Goal: Entertainment & Leisure: Browse casually

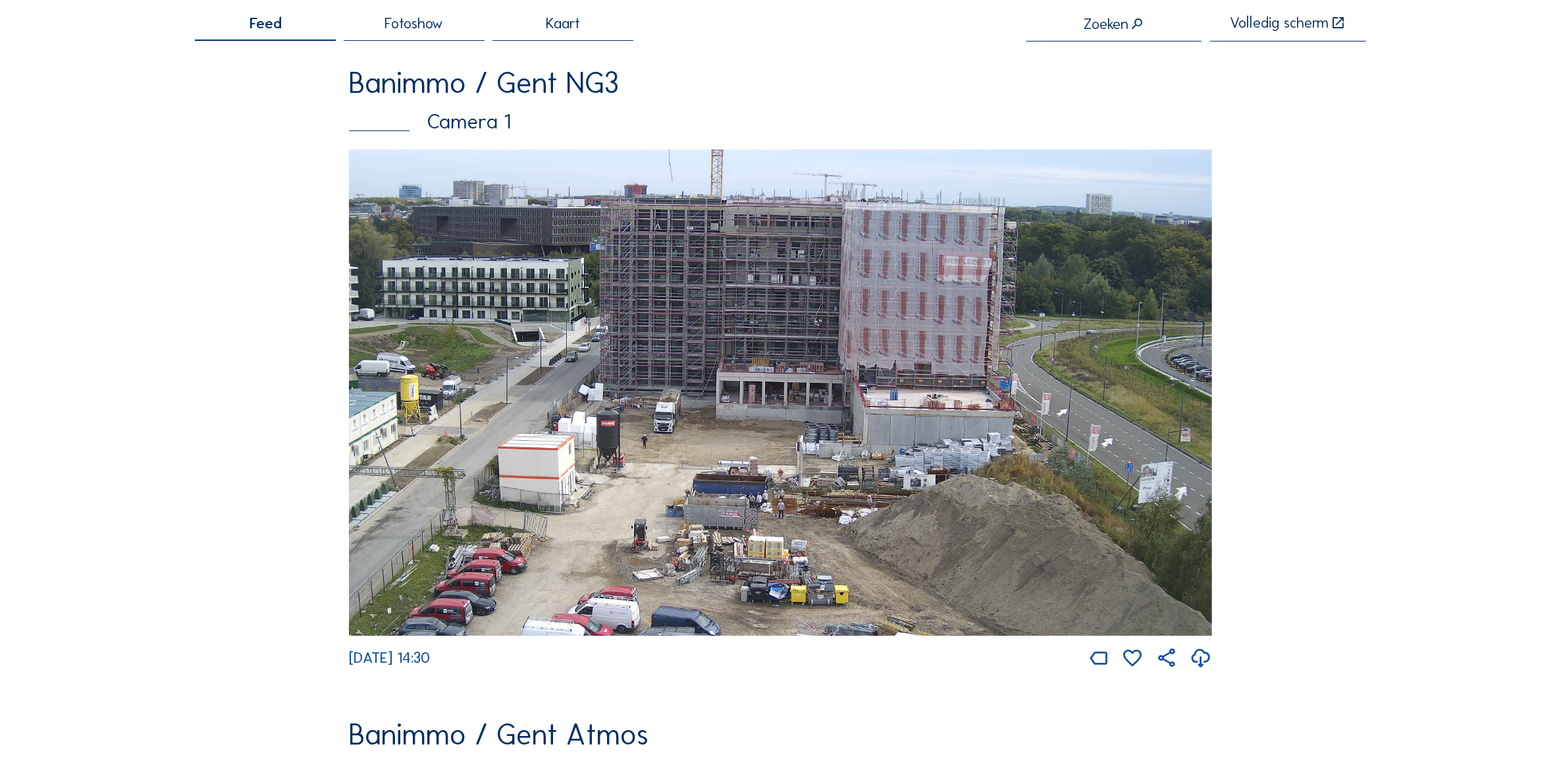
scroll to position [82, 0]
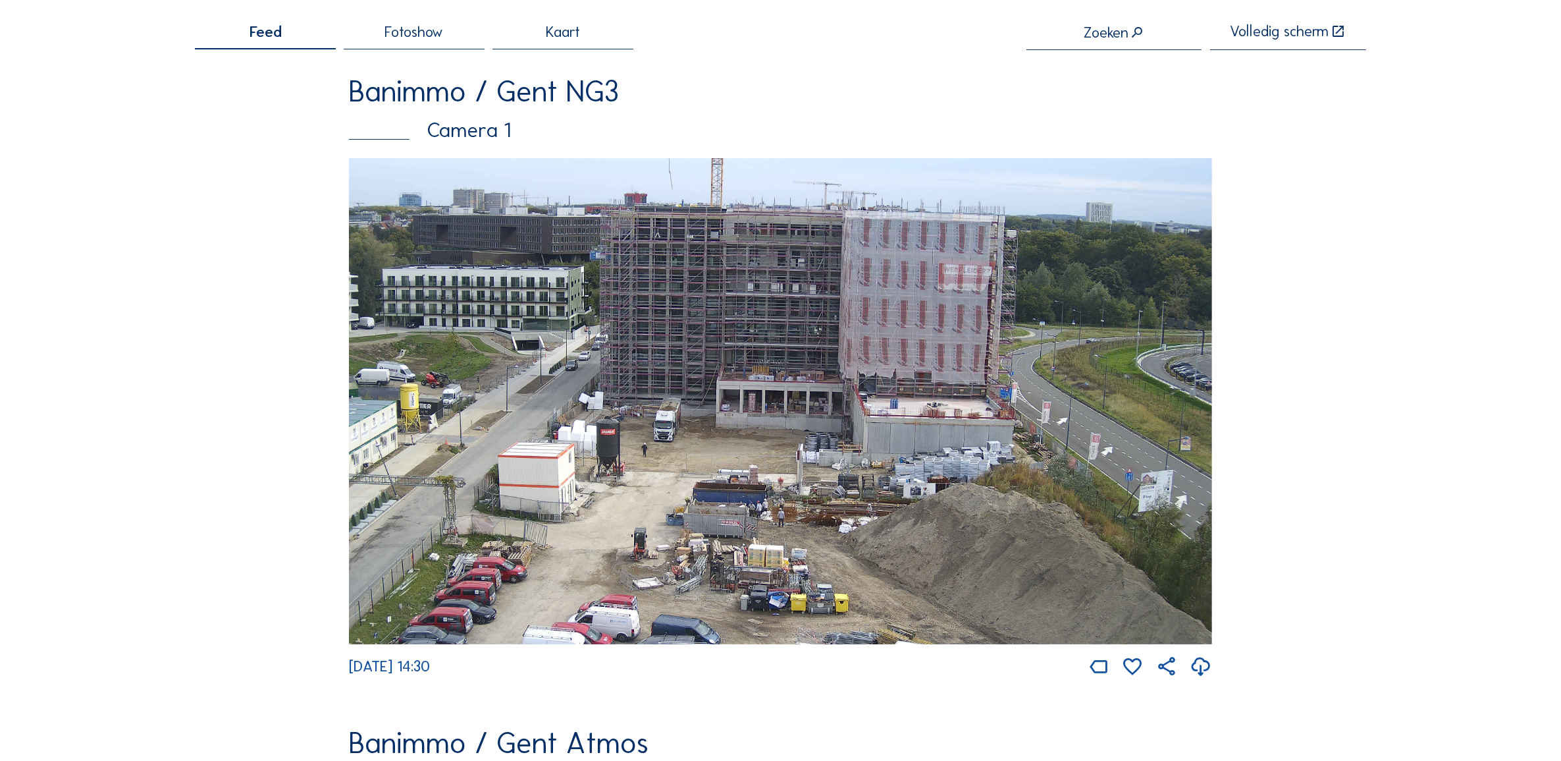
click at [791, 502] on img at bounding box center [780, 401] width 863 height 486
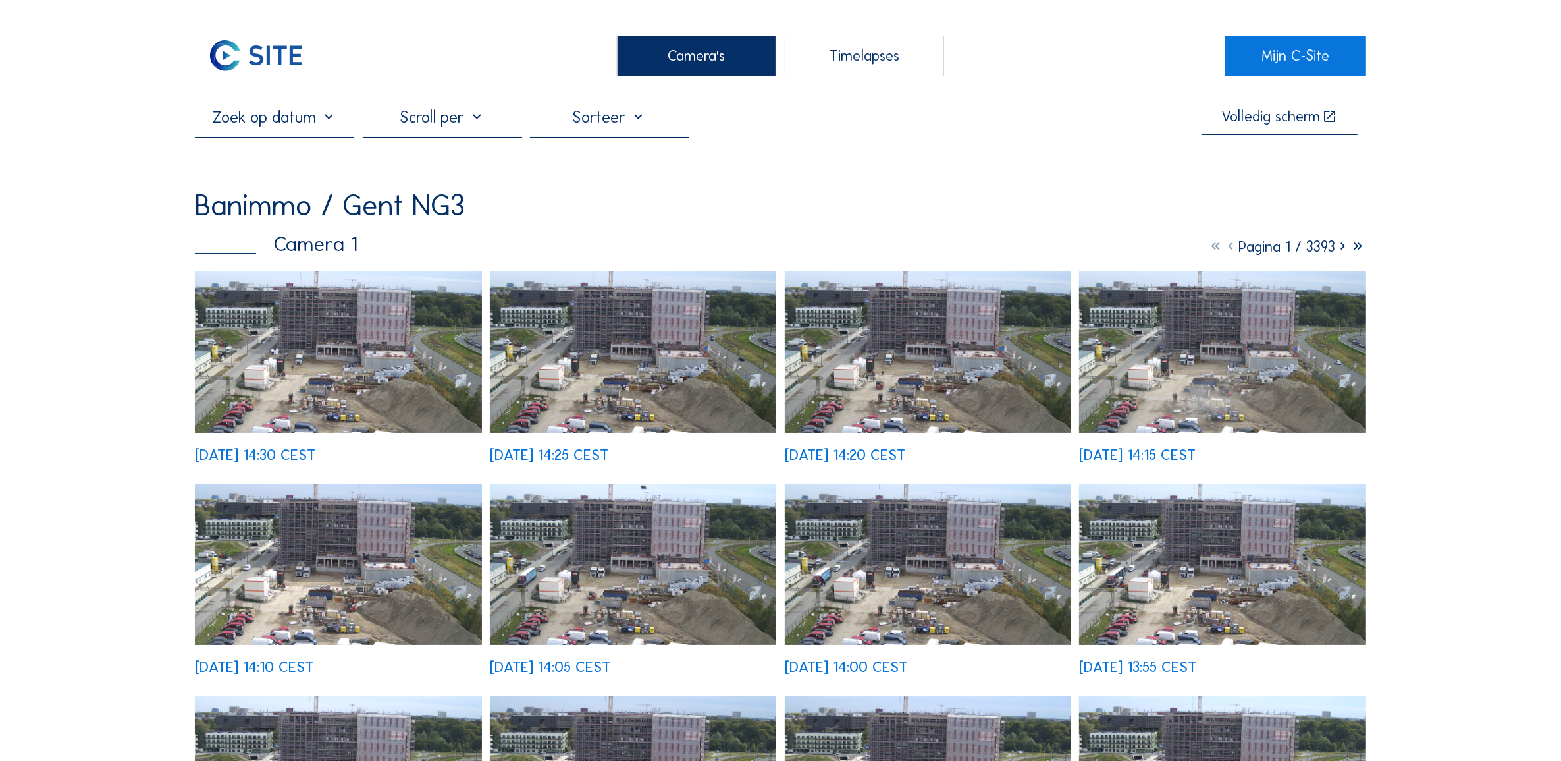
click at [349, 340] on img at bounding box center [338, 351] width 286 height 161
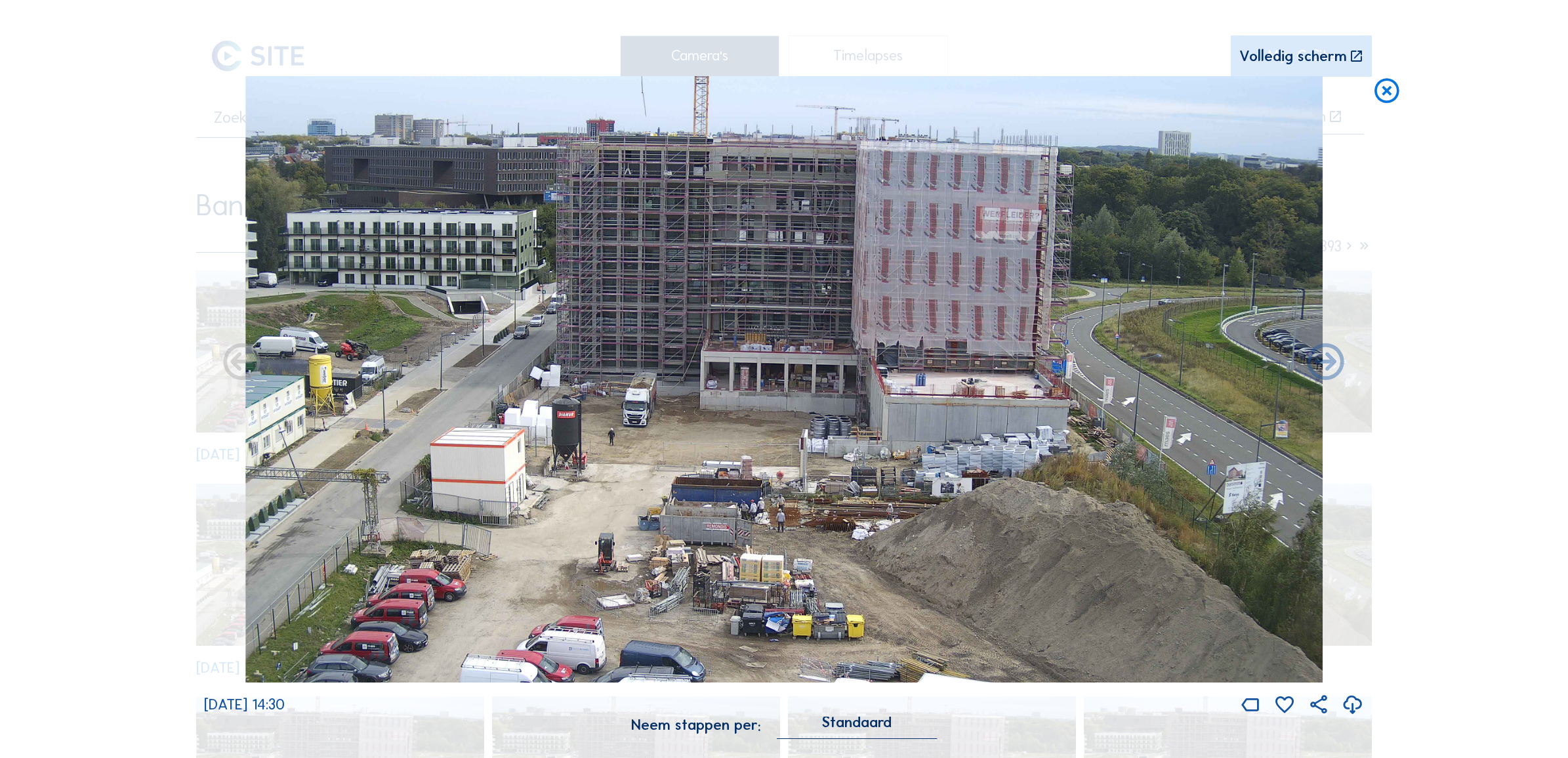
click at [1357, 703] on icon at bounding box center [1353, 704] width 22 height 27
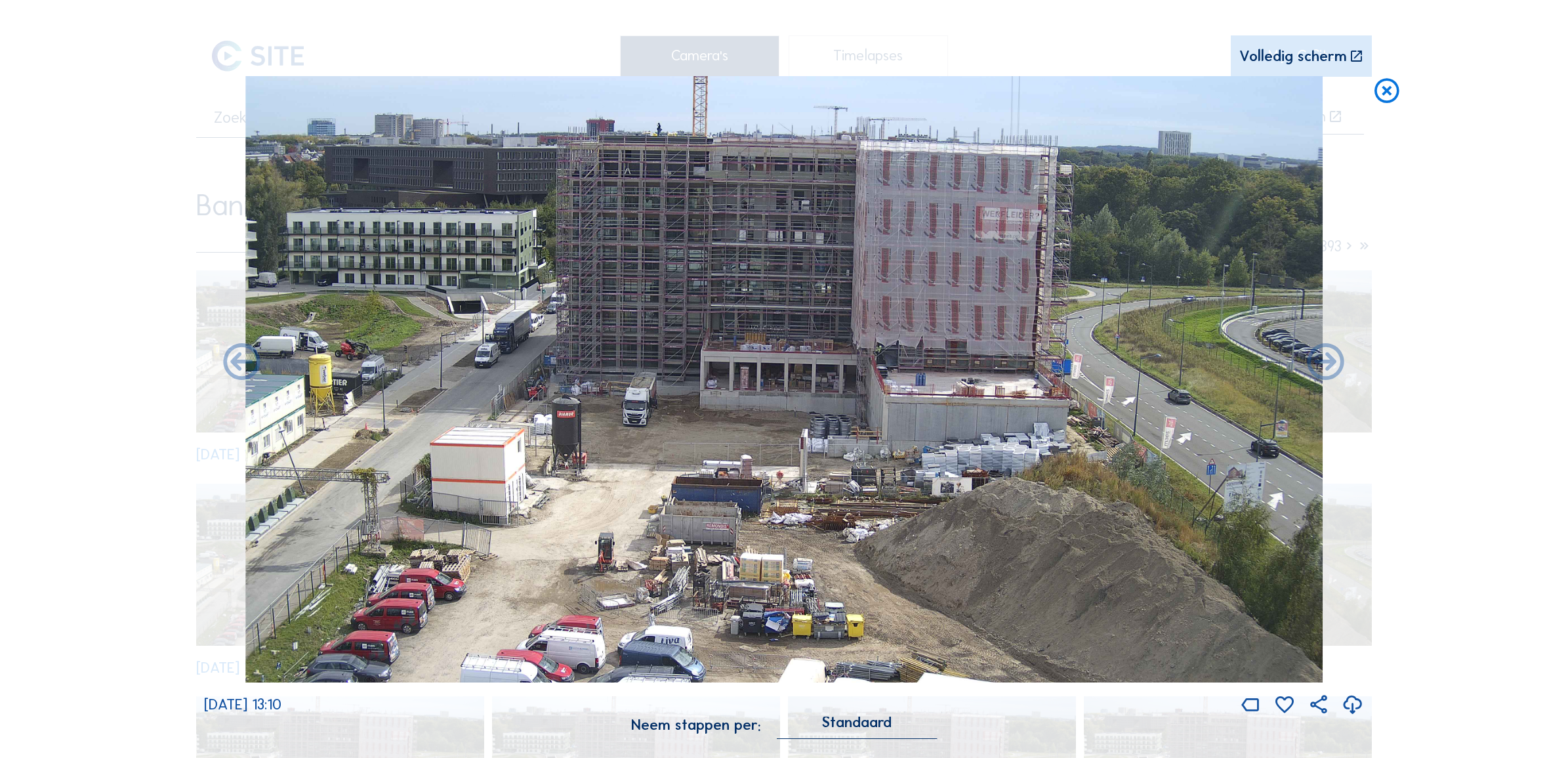
click at [1402, 97] on div "Scroll om door de tijd te reizen | Druk op de 'Alt'-knop + scroll om te Zoomen …" at bounding box center [784, 379] width 1568 height 758
click at [1387, 97] on icon at bounding box center [1387, 91] width 30 height 30
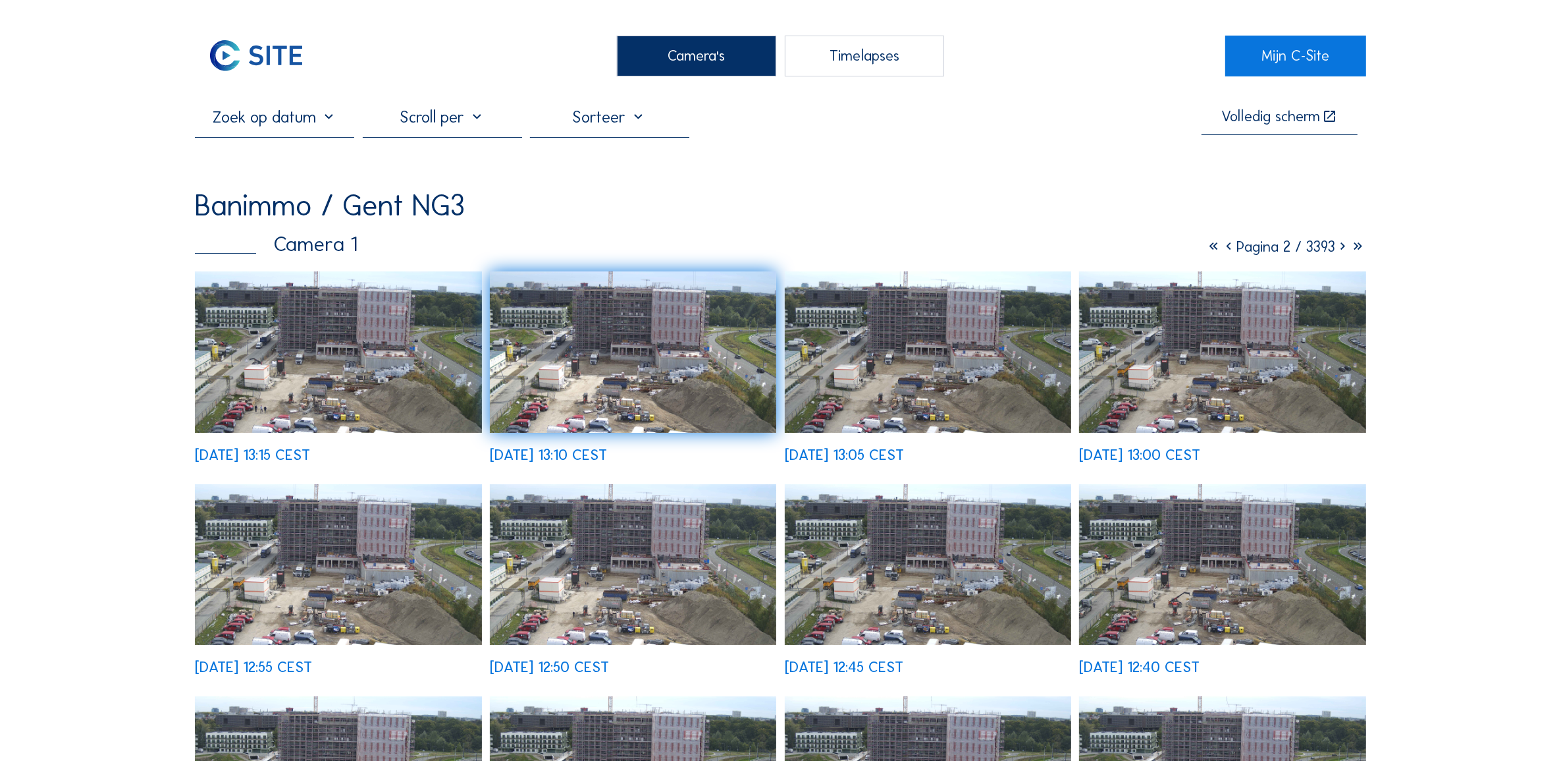
click at [1341, 250] on icon at bounding box center [1343, 247] width 15 height 18
click at [1340, 250] on icon at bounding box center [1343, 247] width 15 height 18
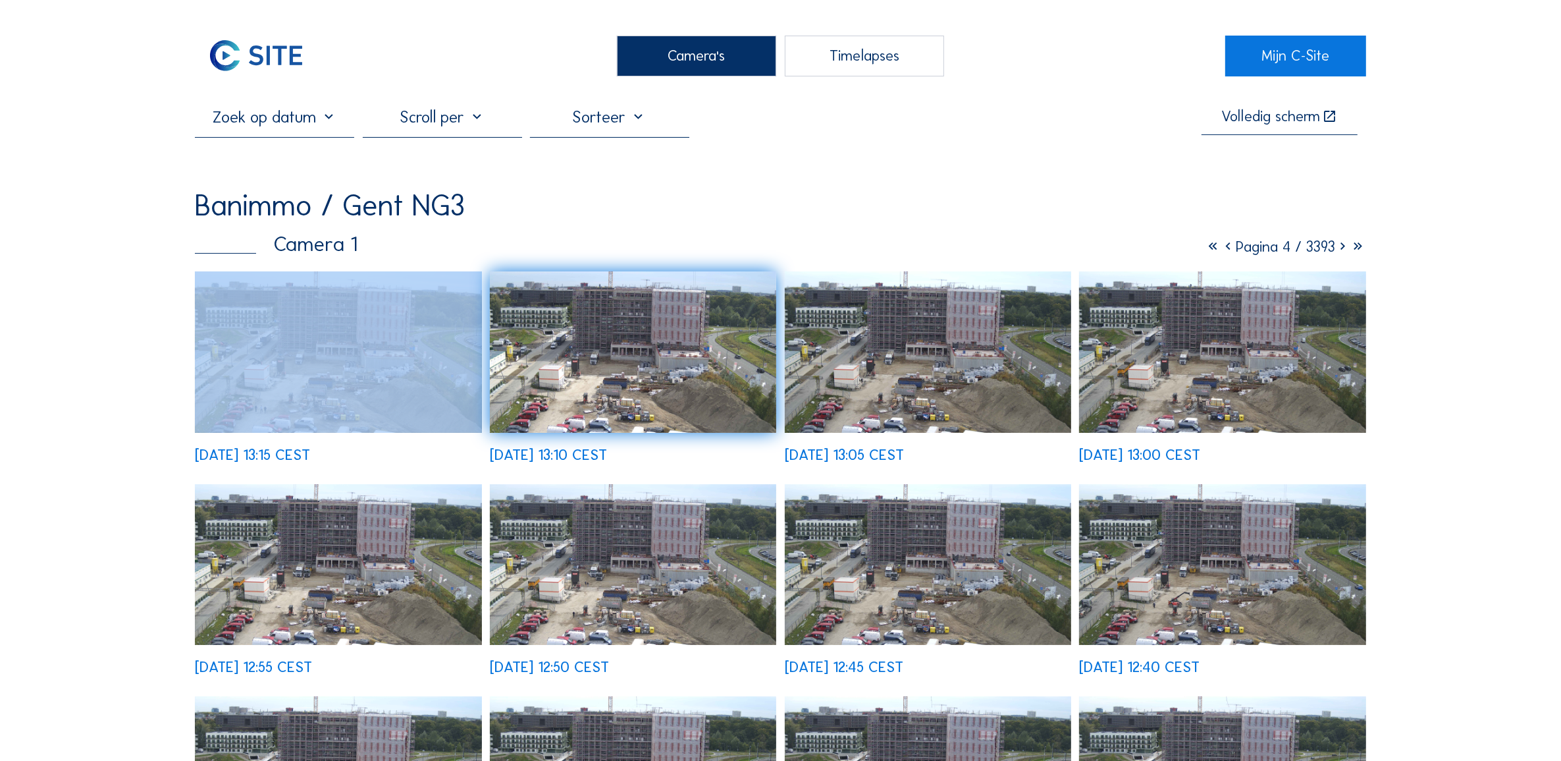
click at [1340, 250] on icon at bounding box center [1343, 247] width 15 height 18
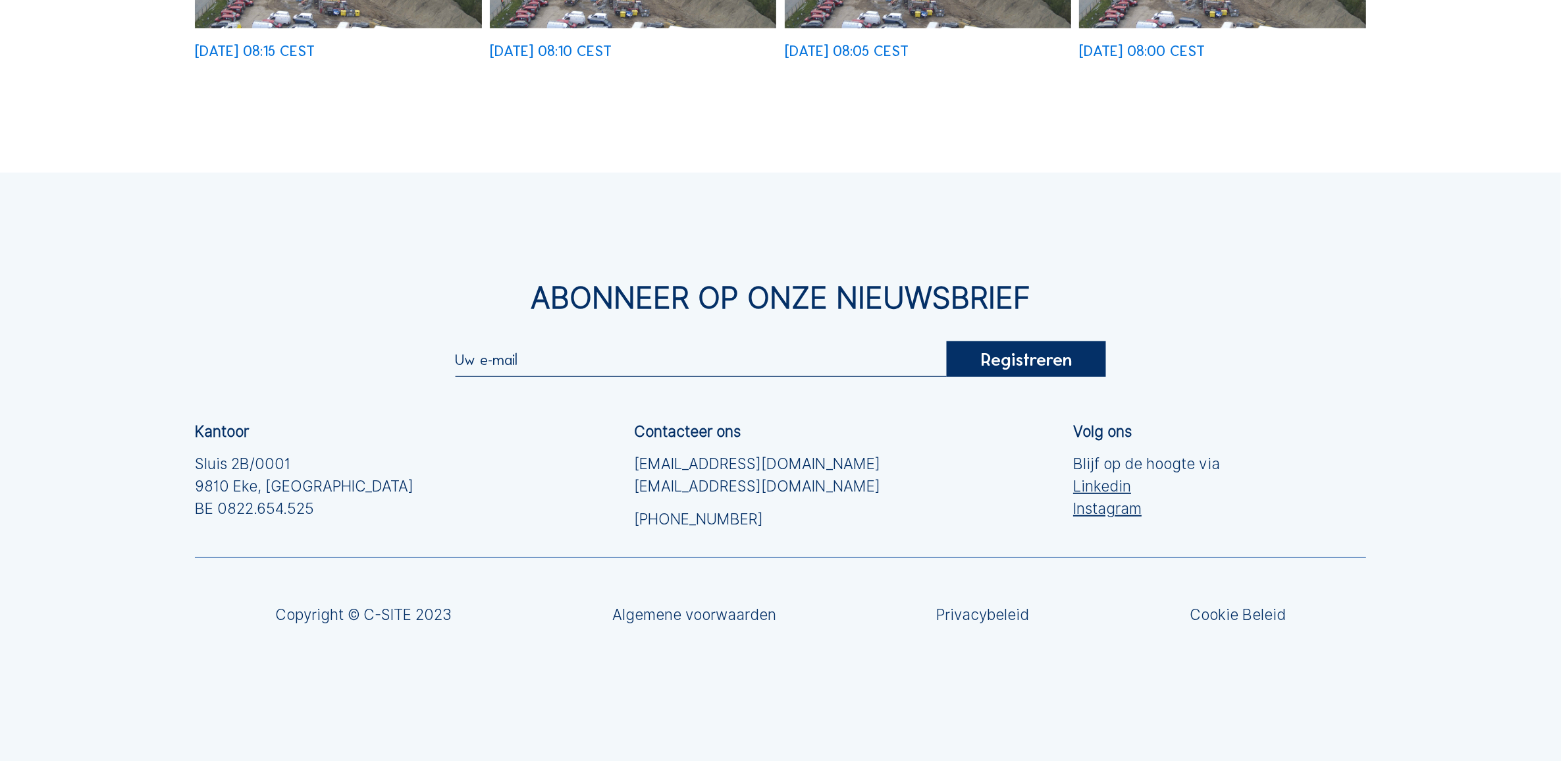
scroll to position [562, 0]
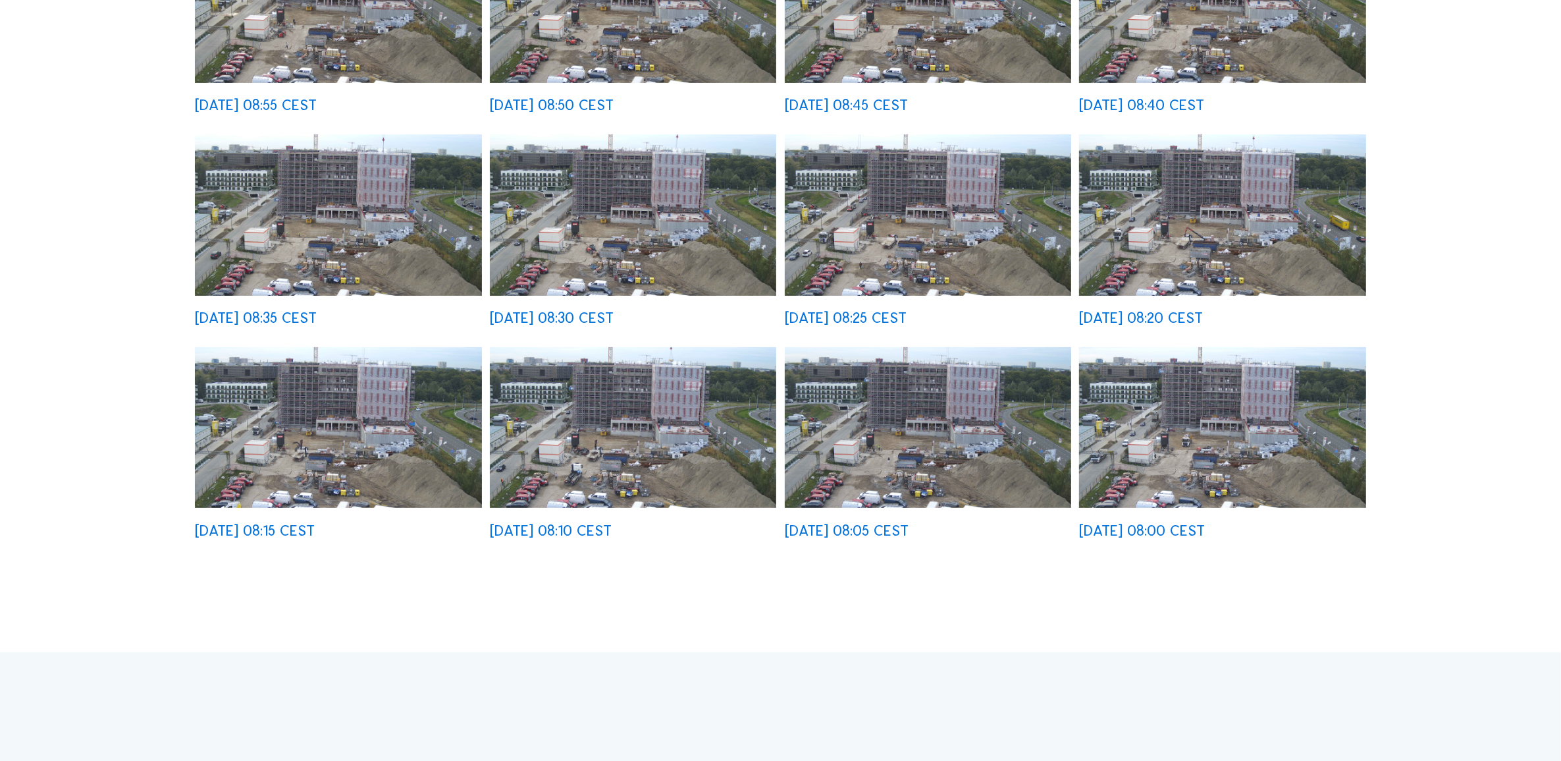
click at [1258, 449] on img at bounding box center [1222, 427] width 286 height 161
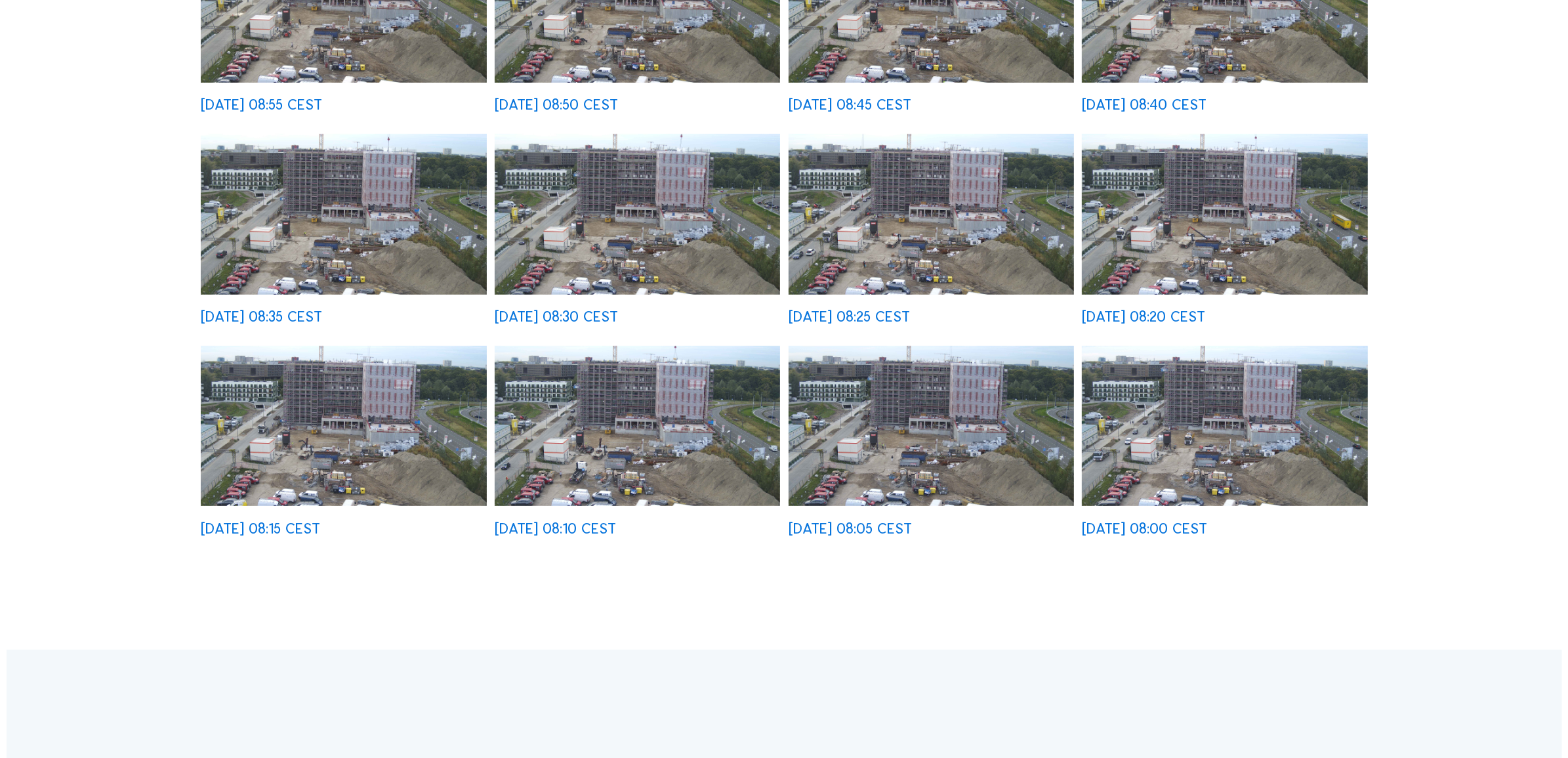
scroll to position [562, 0]
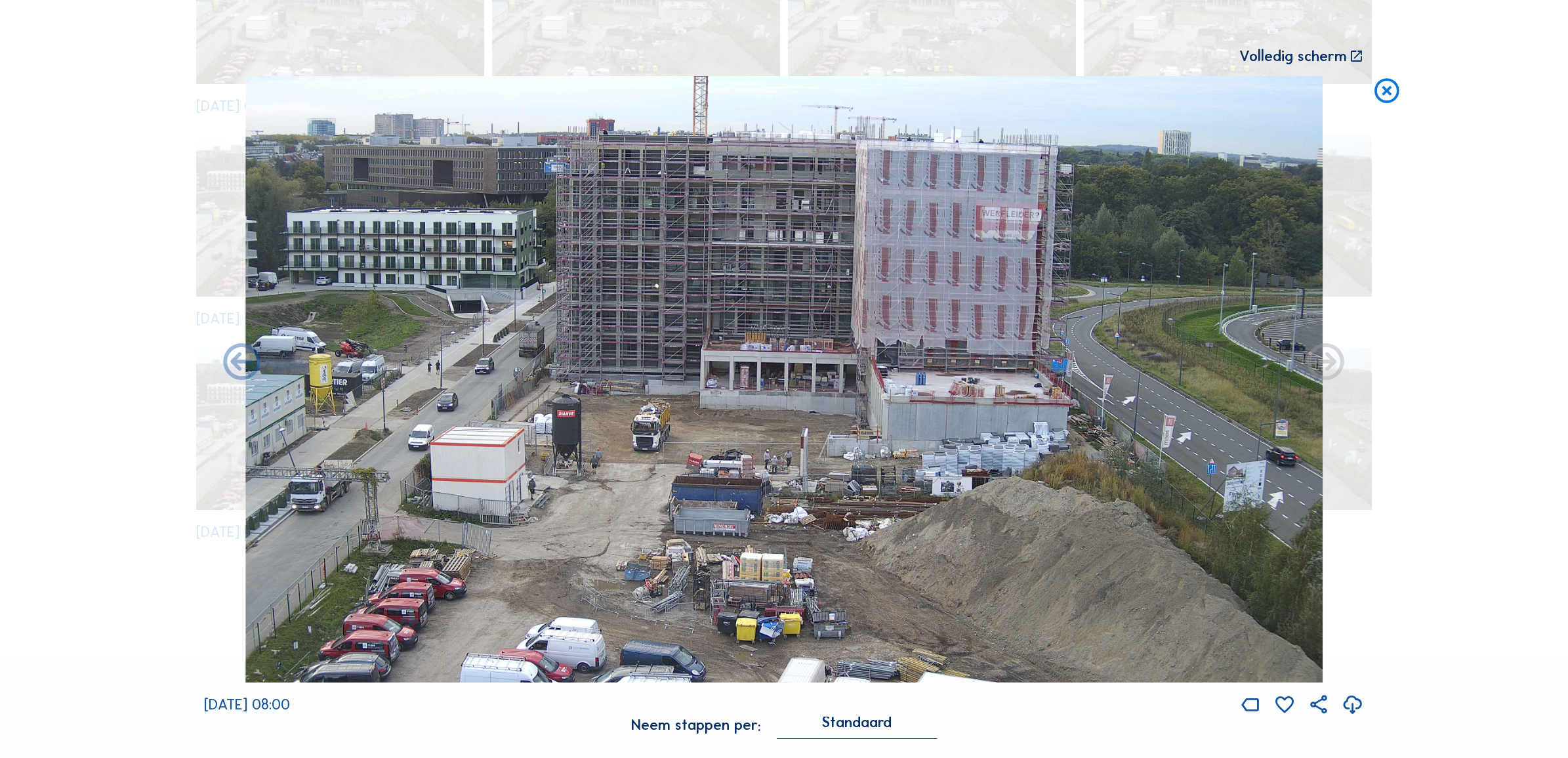
click at [1352, 706] on icon at bounding box center [1353, 704] width 22 height 27
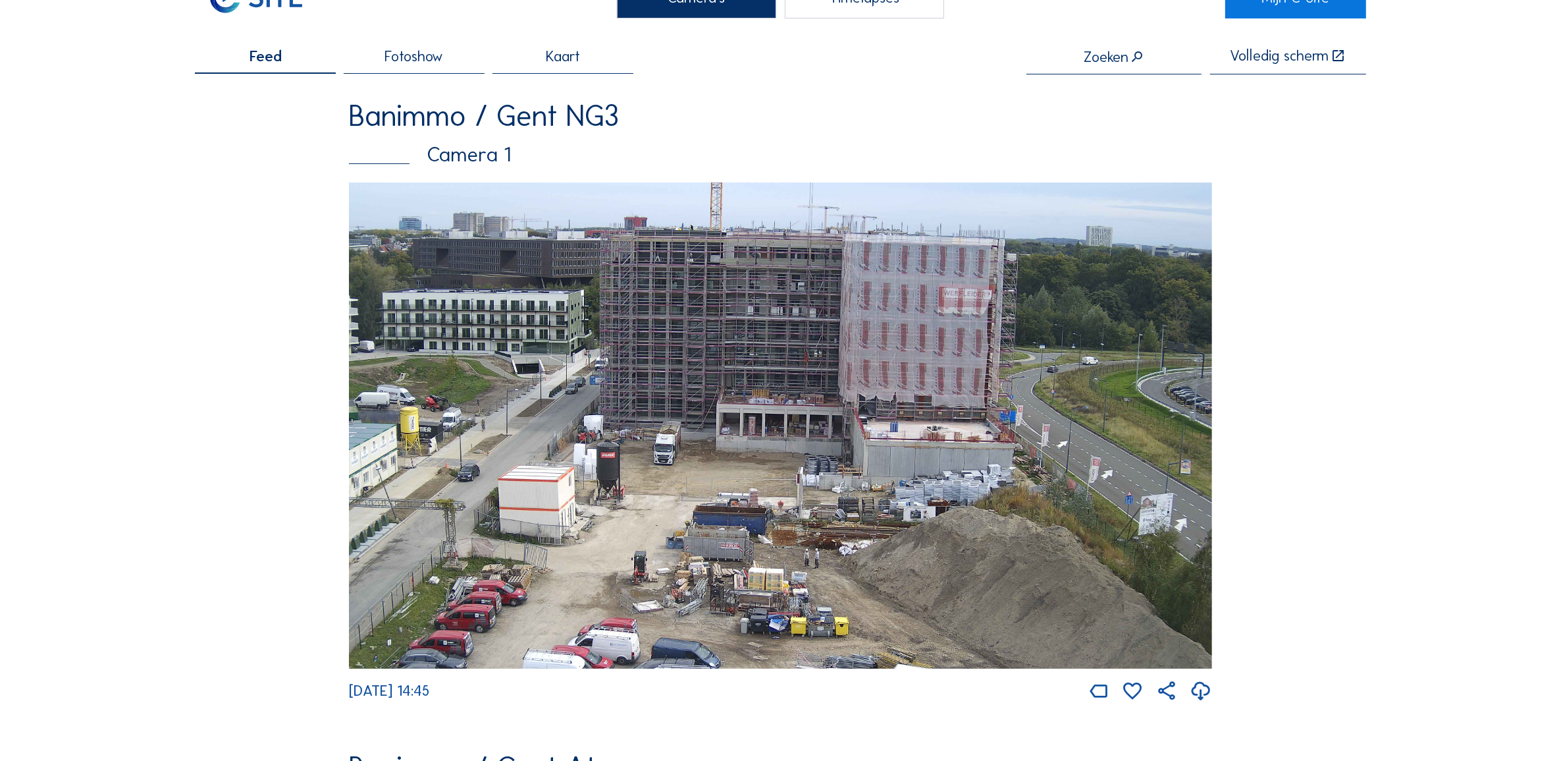
scroll to position [82, 0]
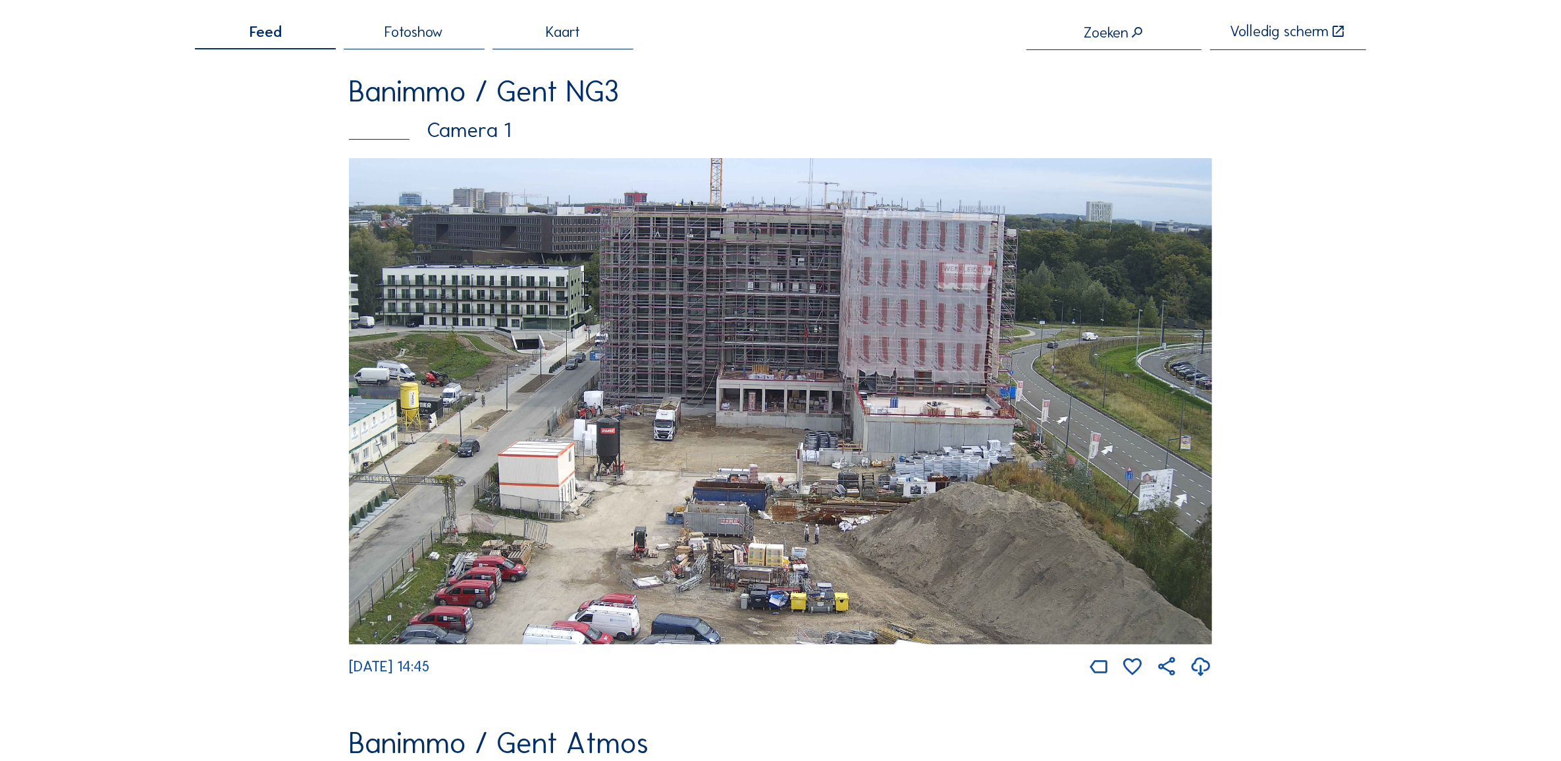
click at [1209, 672] on icon at bounding box center [1201, 666] width 22 height 27
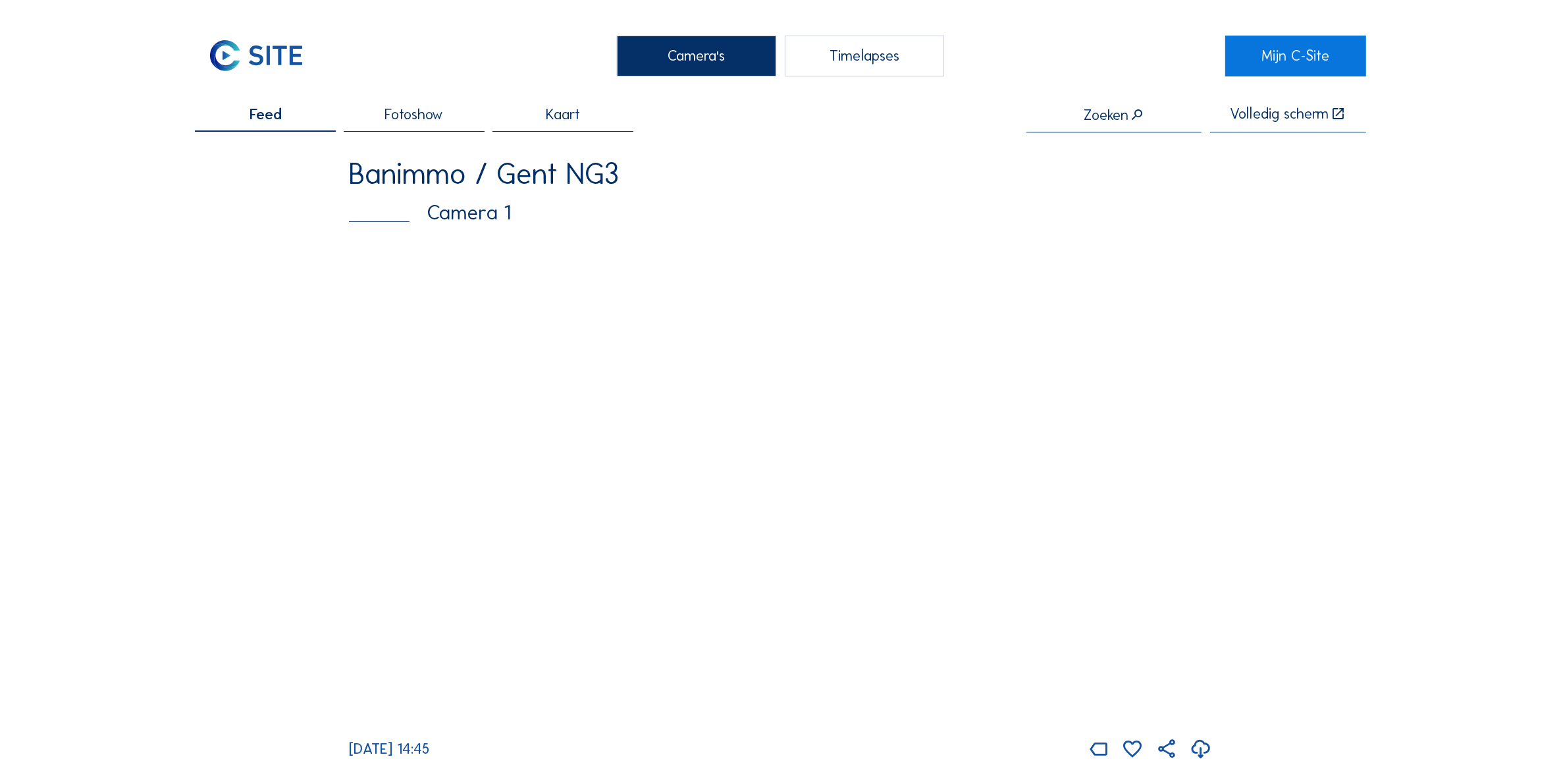
scroll to position [82, 0]
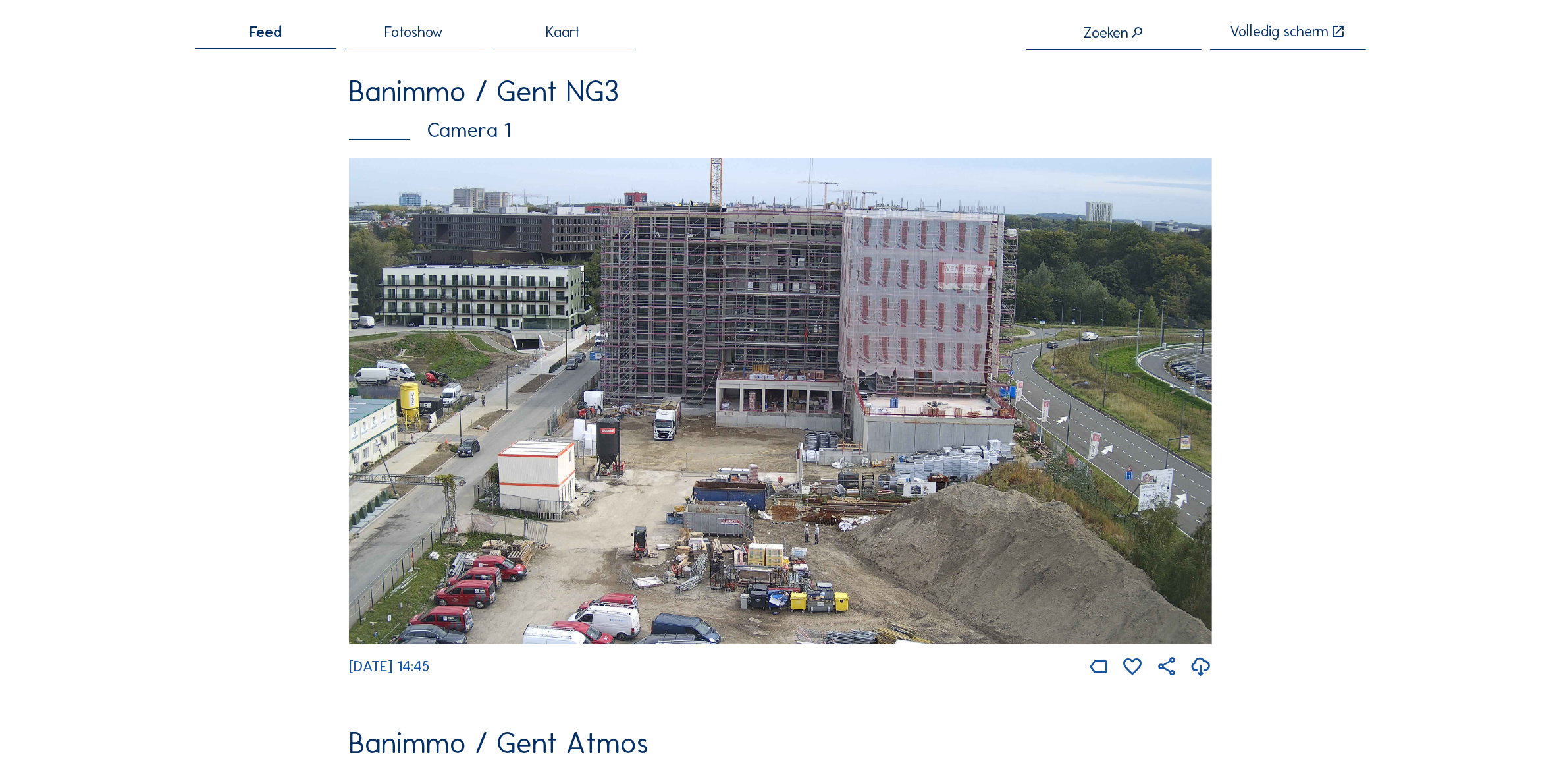
click at [709, 421] on img at bounding box center [780, 401] width 863 height 486
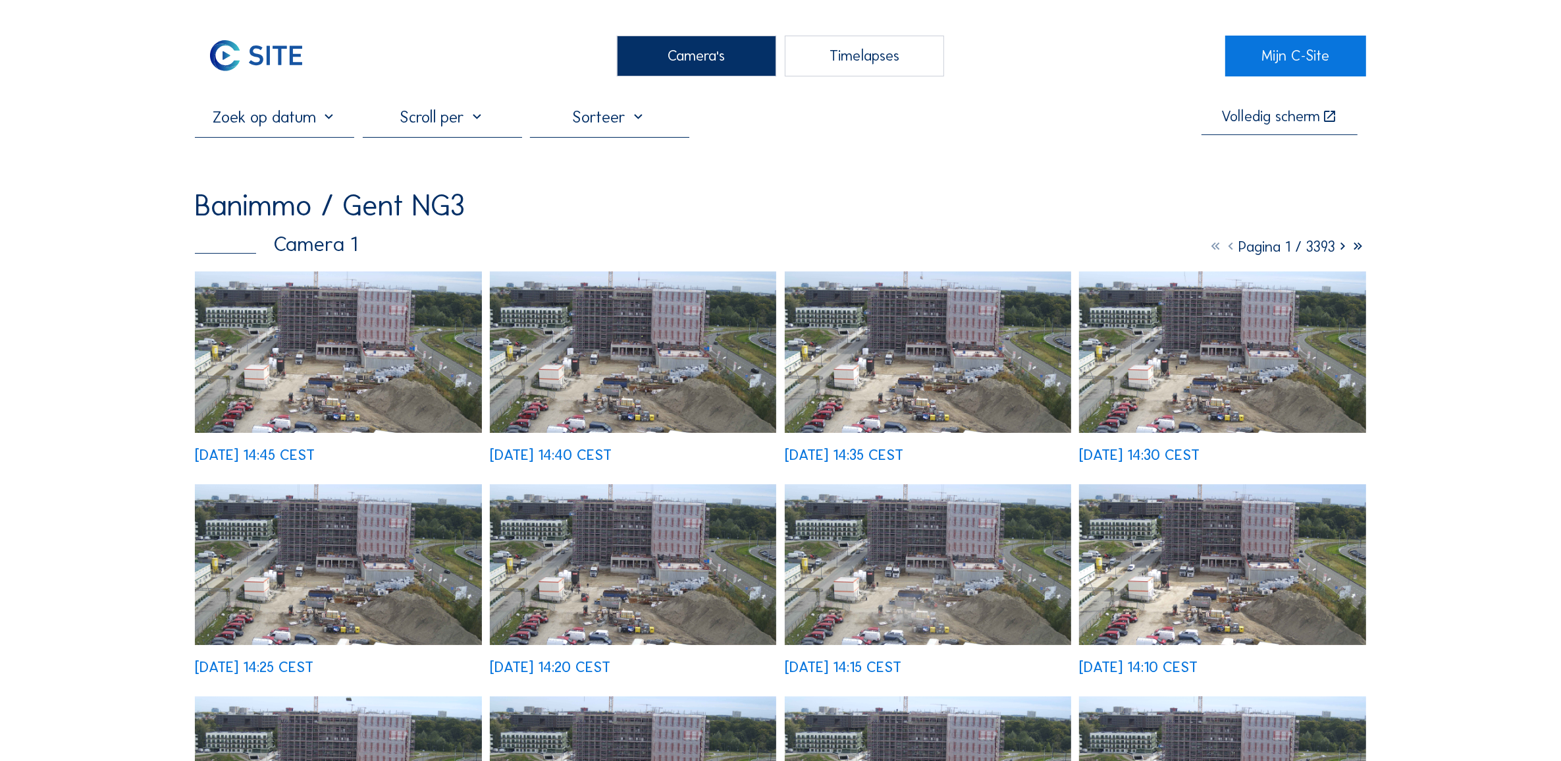
click at [346, 350] on img at bounding box center [338, 351] width 286 height 161
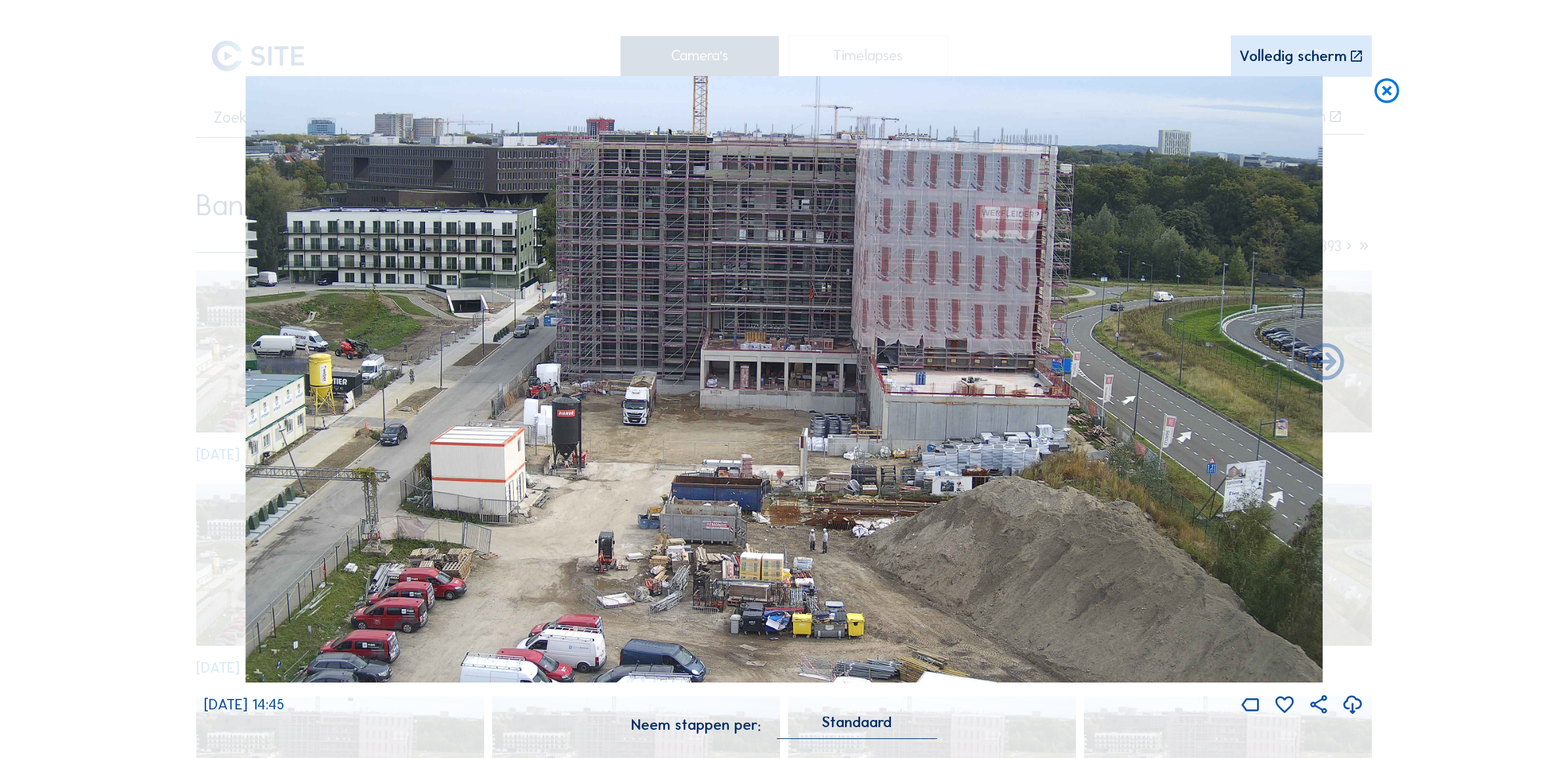
click at [1390, 102] on icon at bounding box center [1387, 91] width 30 height 30
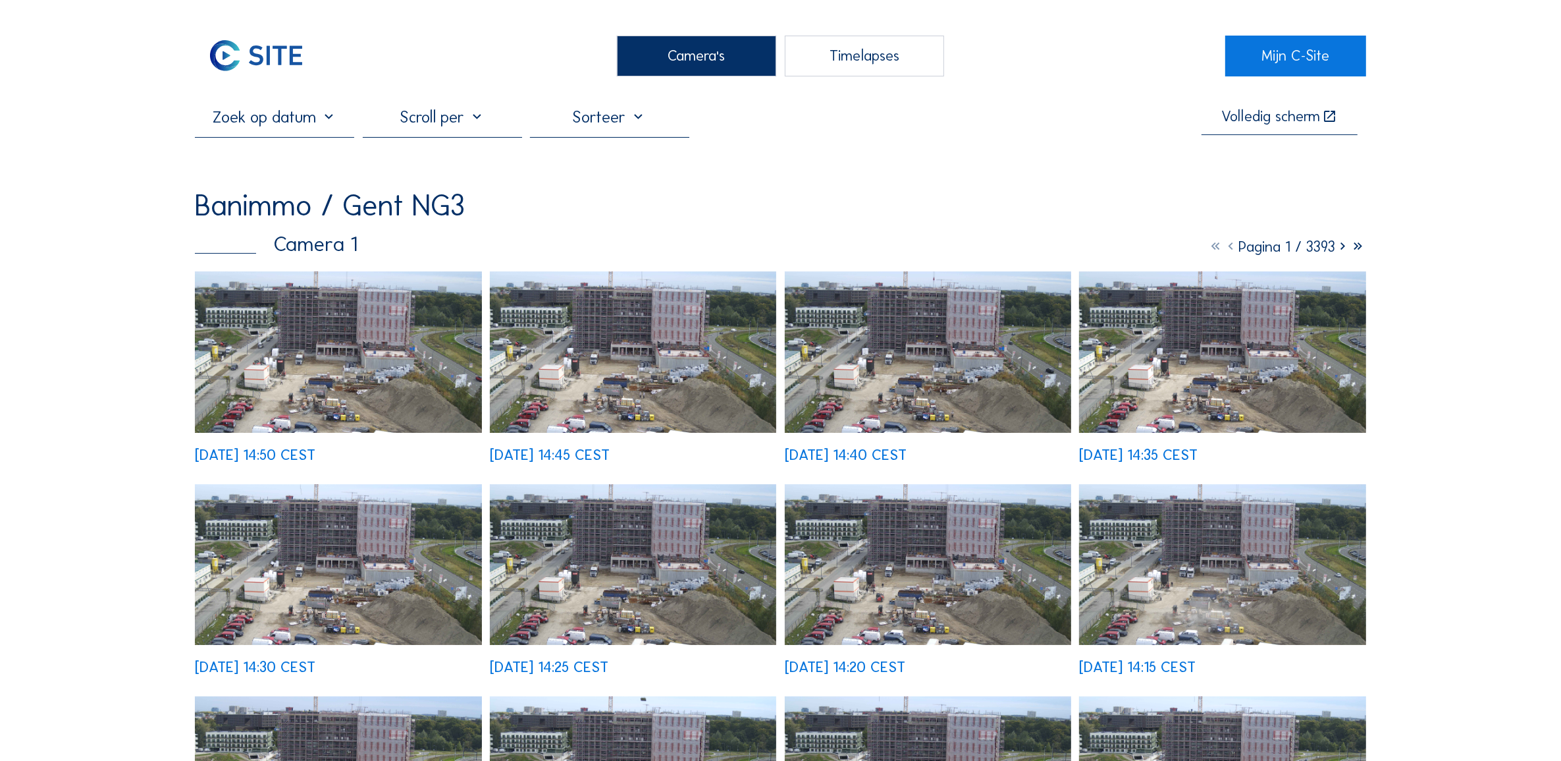
click at [353, 337] on img at bounding box center [338, 351] width 286 height 161
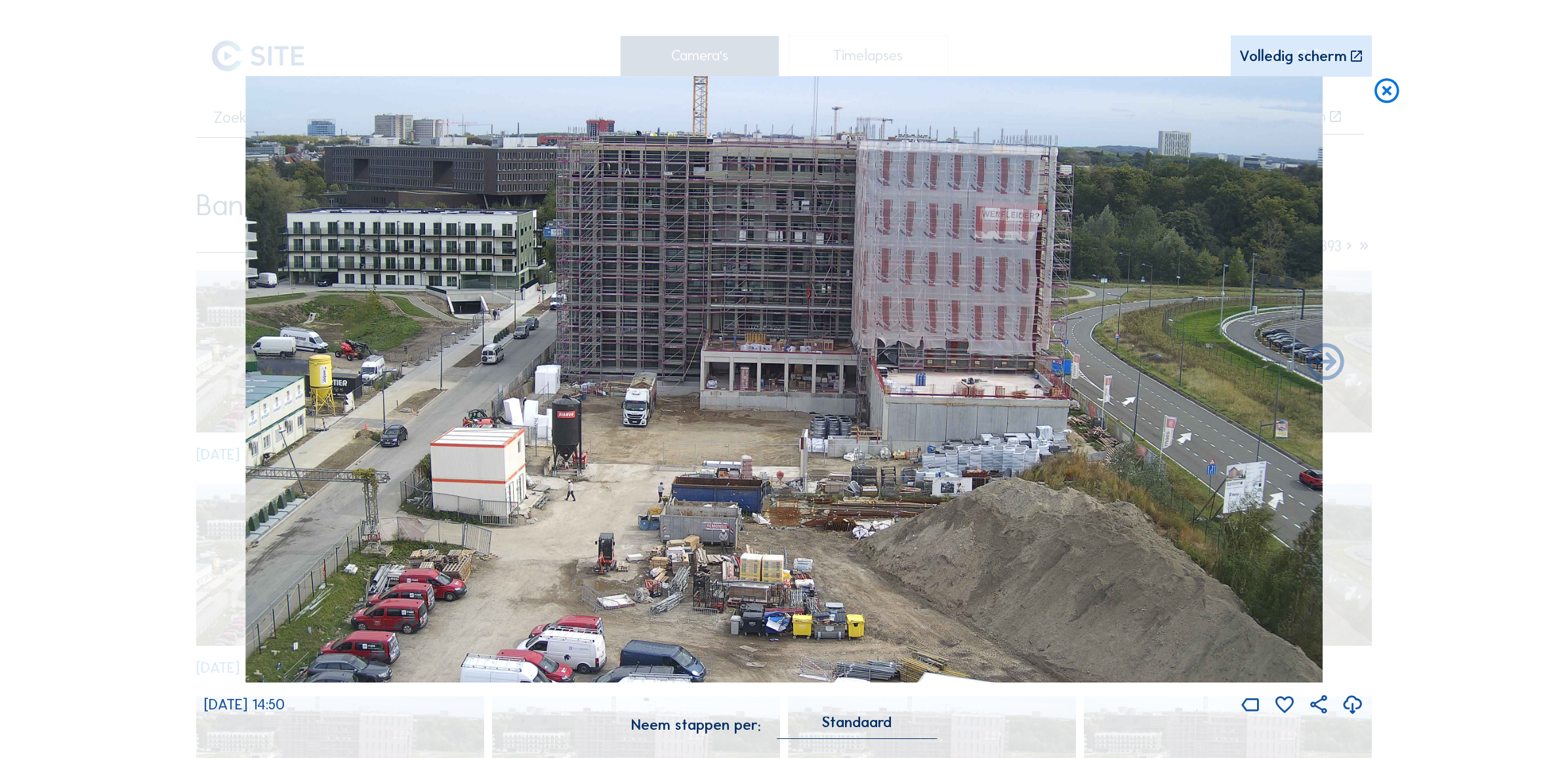
click at [1350, 709] on icon at bounding box center [1353, 704] width 22 height 27
click at [1357, 702] on icon at bounding box center [1353, 704] width 22 height 27
